Goal: Task Accomplishment & Management: Complete application form

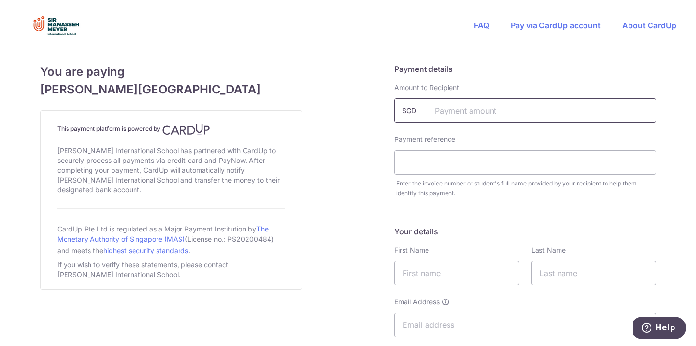
click at [464, 111] on input "text" at bounding box center [525, 110] width 262 height 24
type input "400.00"
click at [434, 161] on input "text" at bounding box center [525, 162] width 262 height 24
paste input "200811757D"
type input "200811757D [PERSON_NAME]"
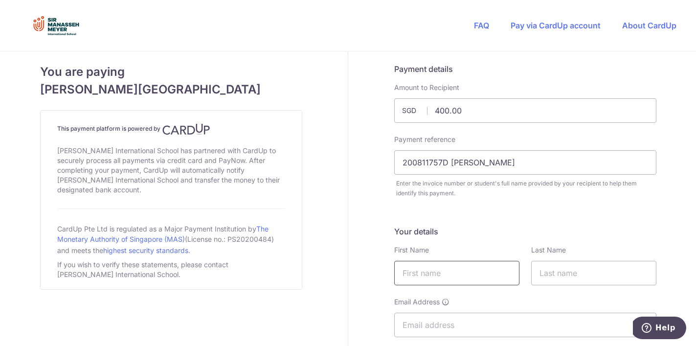
click at [470, 273] on input "text" at bounding box center [456, 273] width 125 height 24
type input "[PERSON_NAME]"
type input "pepepr"
type input "[EMAIL_ADDRESS][DOMAIN_NAME]"
type input "81879833"
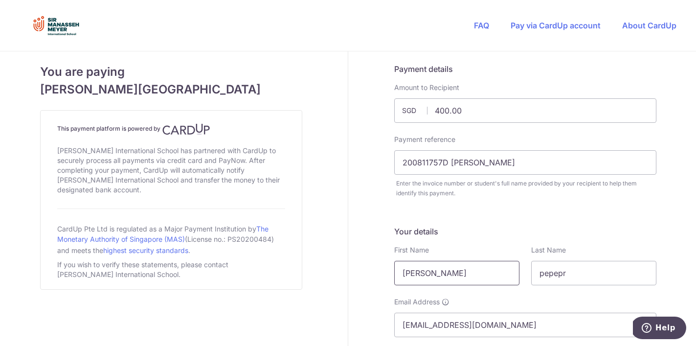
type input "759155"
type input "[STREET_ADDRESS][PERSON_NAME]"
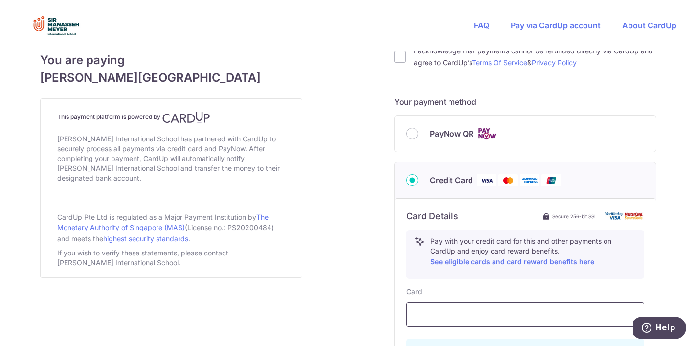
scroll to position [353, 0]
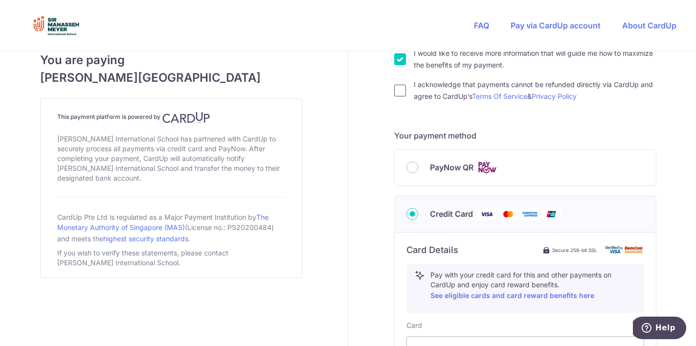
click at [403, 91] on input "I acknowledge that payments cannot be refunded directly via CardUp and agree to…" at bounding box center [400, 91] width 12 height 12
checkbox input "true"
click at [412, 173] on input "PayNow QR" at bounding box center [412, 167] width 12 height 12
radio input "true"
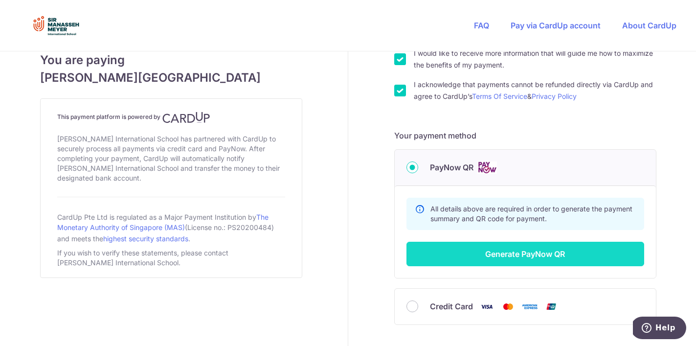
click at [495, 252] on button "Generate PayNow QR" at bounding box center [525, 254] width 238 height 24
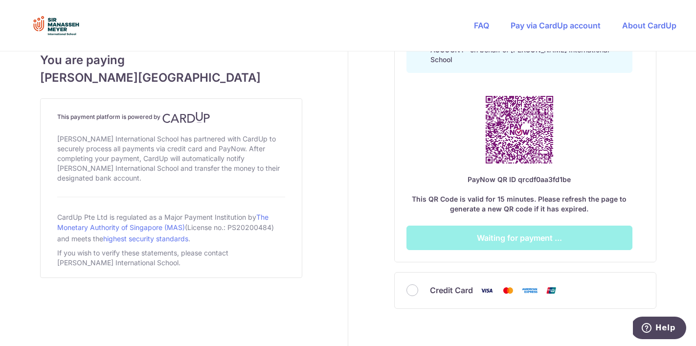
scroll to position [602, 0]
